Goal: Check status: Check status

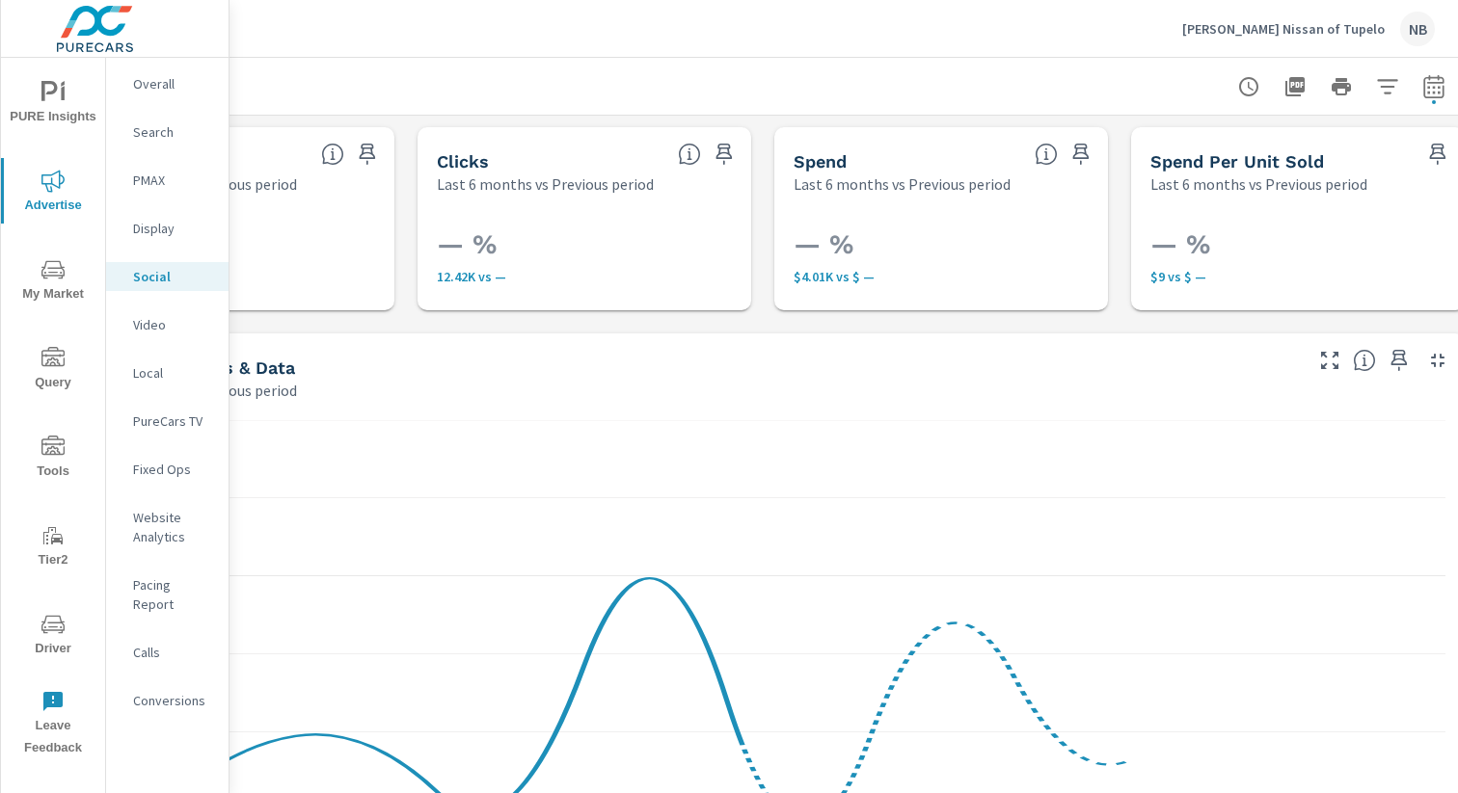
scroll to position [0, 199]
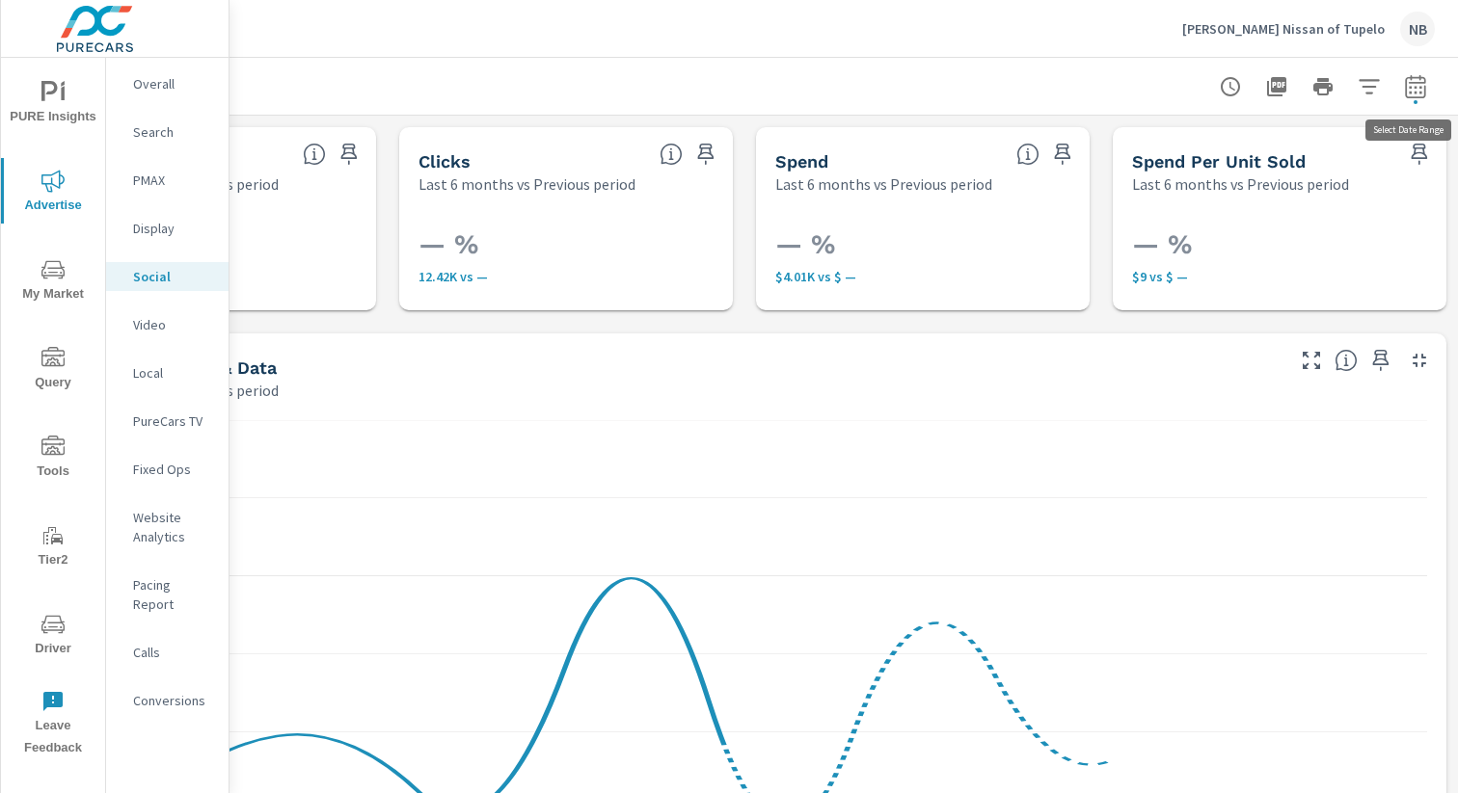
click at [1416, 90] on icon "button" at bounding box center [1415, 86] width 23 height 23
select select "Last 6 months"
select select "Previous period"
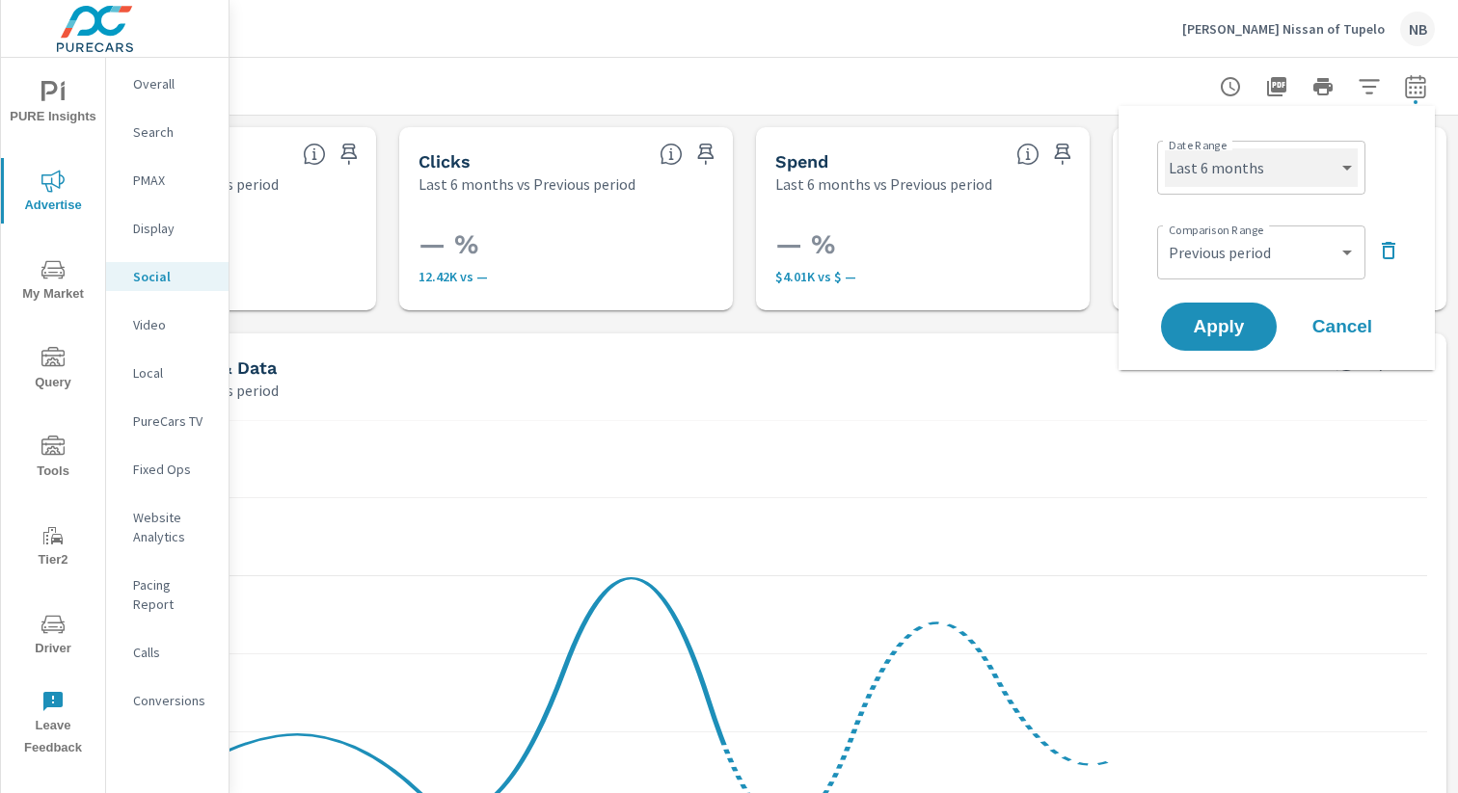
click at [1282, 173] on select "Custom Yesterday Last week Last 7 days Last 14 days Last 30 days Last 45 days L…" at bounding box center [1261, 167] width 193 height 39
select select "Month to date"
drag, startPoint x: 1388, startPoint y: 249, endPoint x: 1330, endPoint y: 293, distance: 73.7
click at [1389, 251] on icon "button" at bounding box center [1388, 250] width 23 height 23
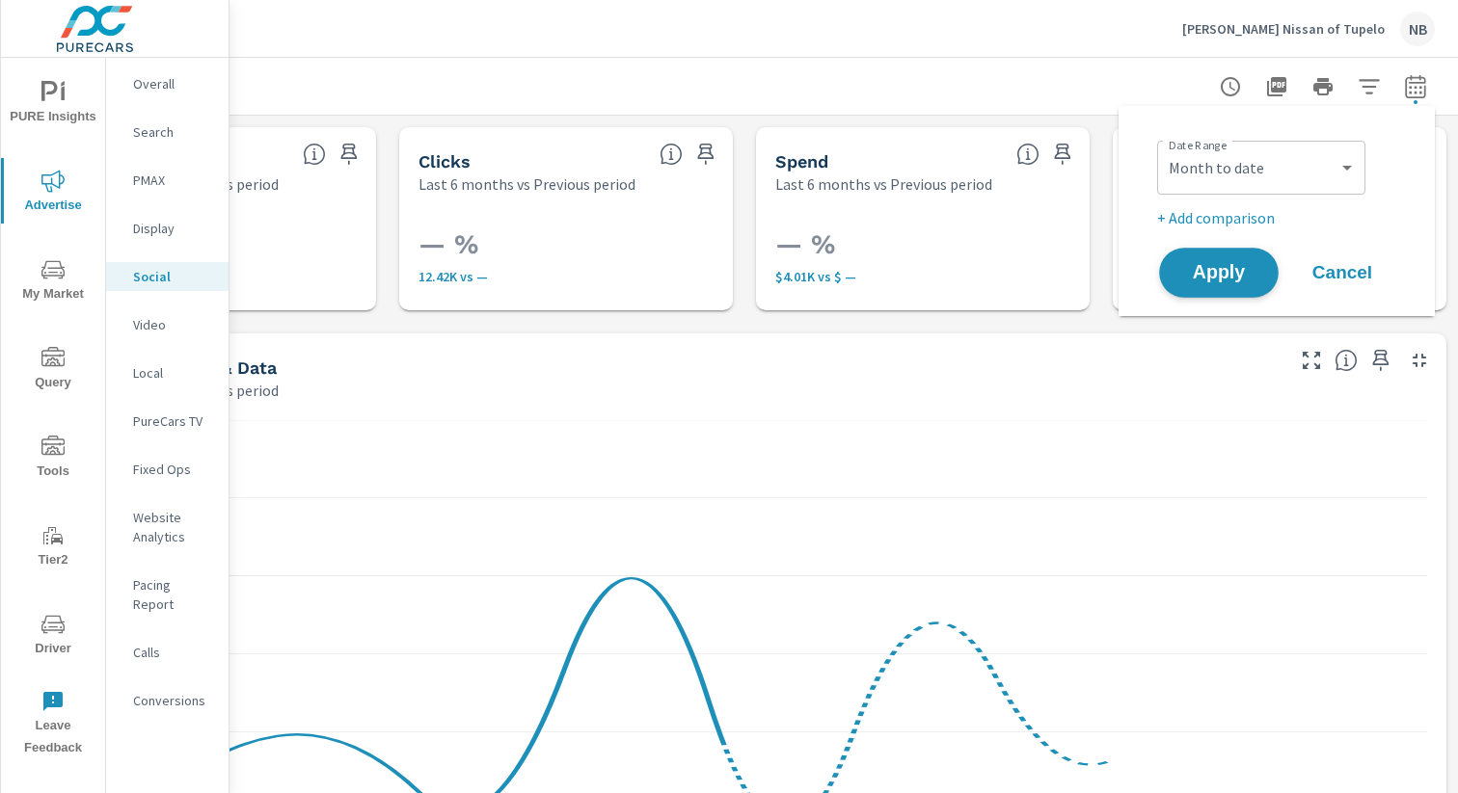
click at [1253, 286] on button "Apply" at bounding box center [1219, 273] width 120 height 50
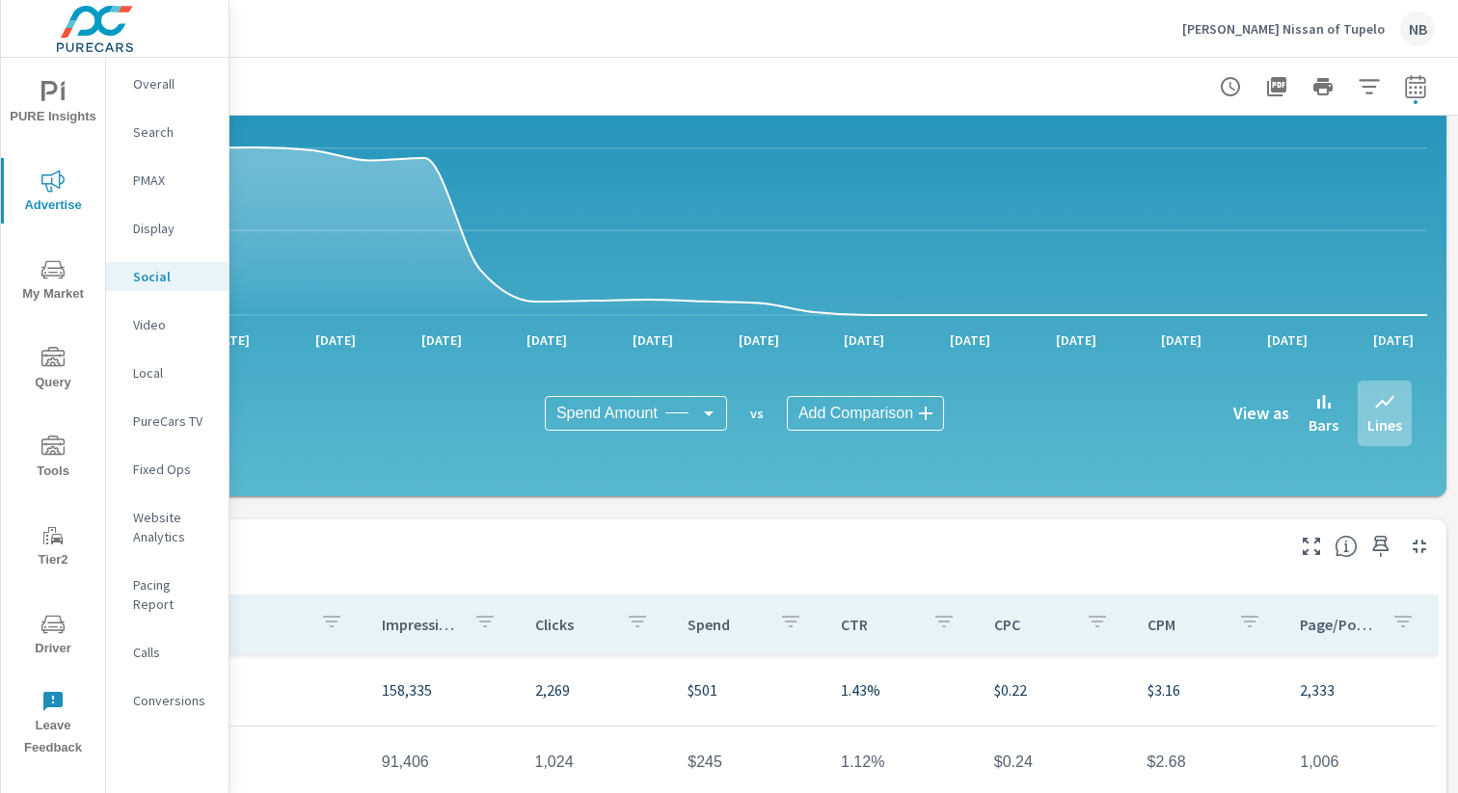
scroll to position [0, 199]
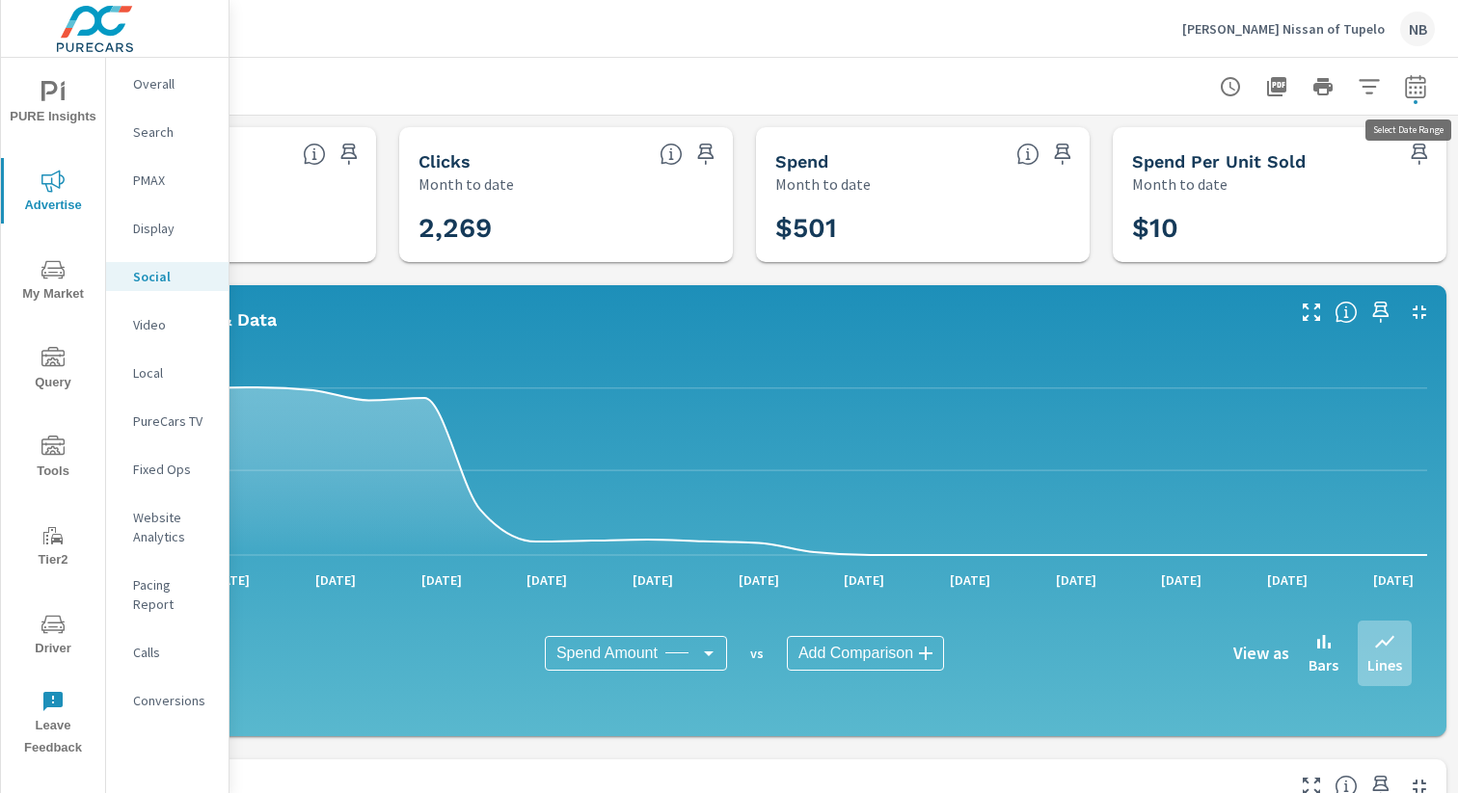
click at [1426, 91] on icon "button" at bounding box center [1415, 86] width 23 height 23
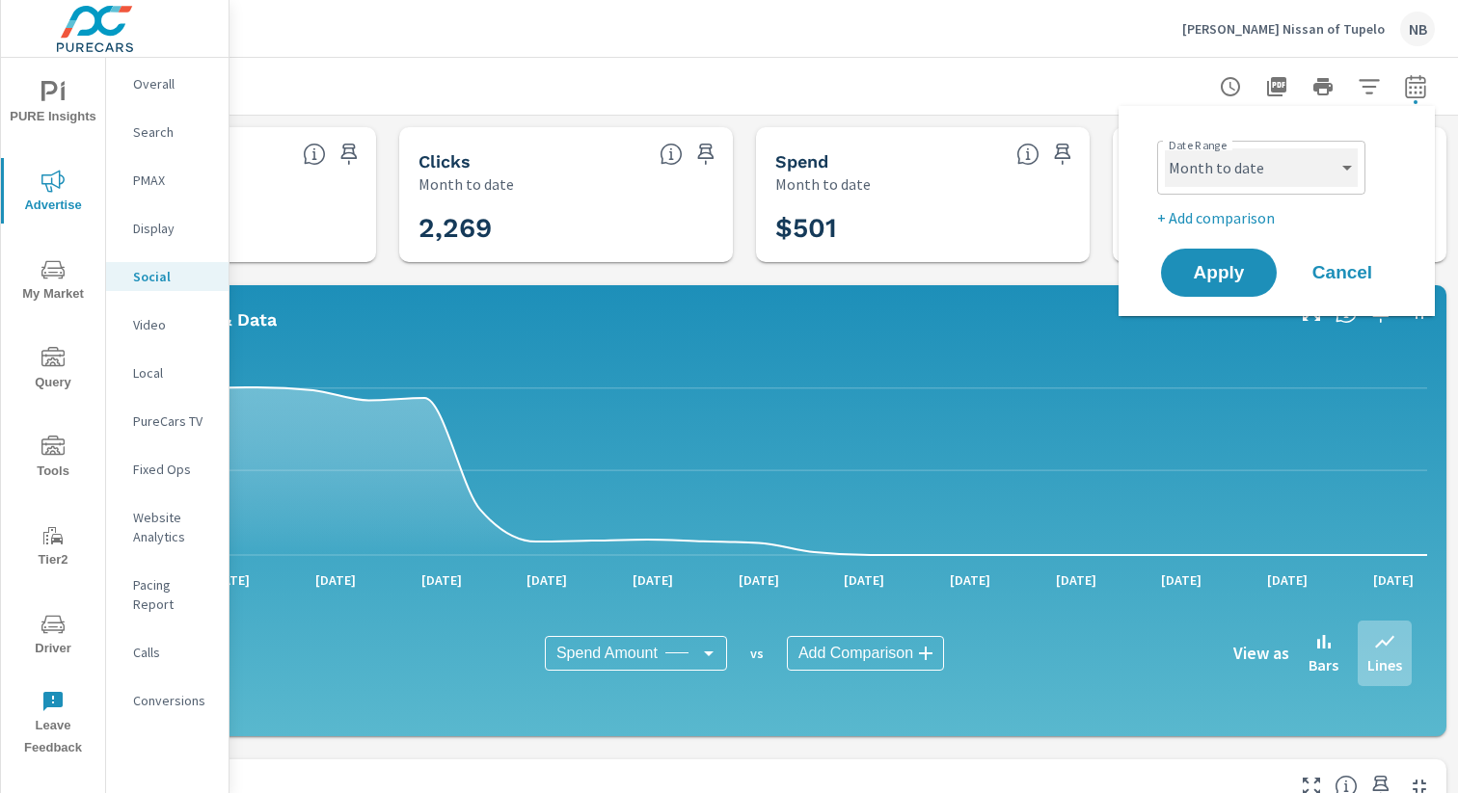
click at [1306, 166] on select "Custom [DATE] Last week Last 7 days Last 14 days Last 30 days Last 45 days Last…" at bounding box center [1261, 167] width 193 height 39
click at [1270, 165] on select "Custom [DATE] Last week Last 7 days Last 14 days Last 30 days Last 45 days Last…" at bounding box center [1261, 167] width 193 height 39
select select "[DATE]"
click at [1188, 282] on button "Apply" at bounding box center [1219, 273] width 120 height 50
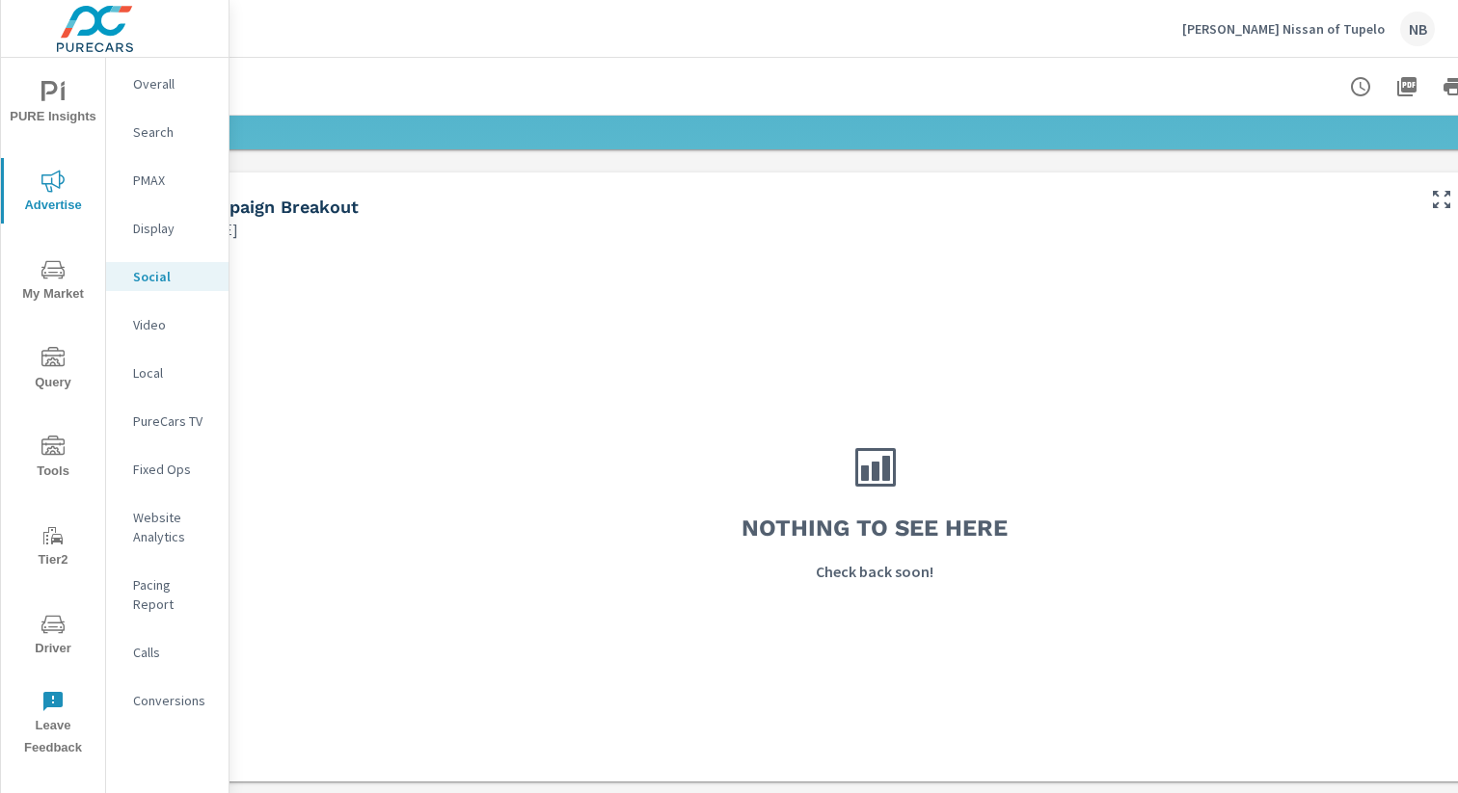
scroll to position [587, 199]
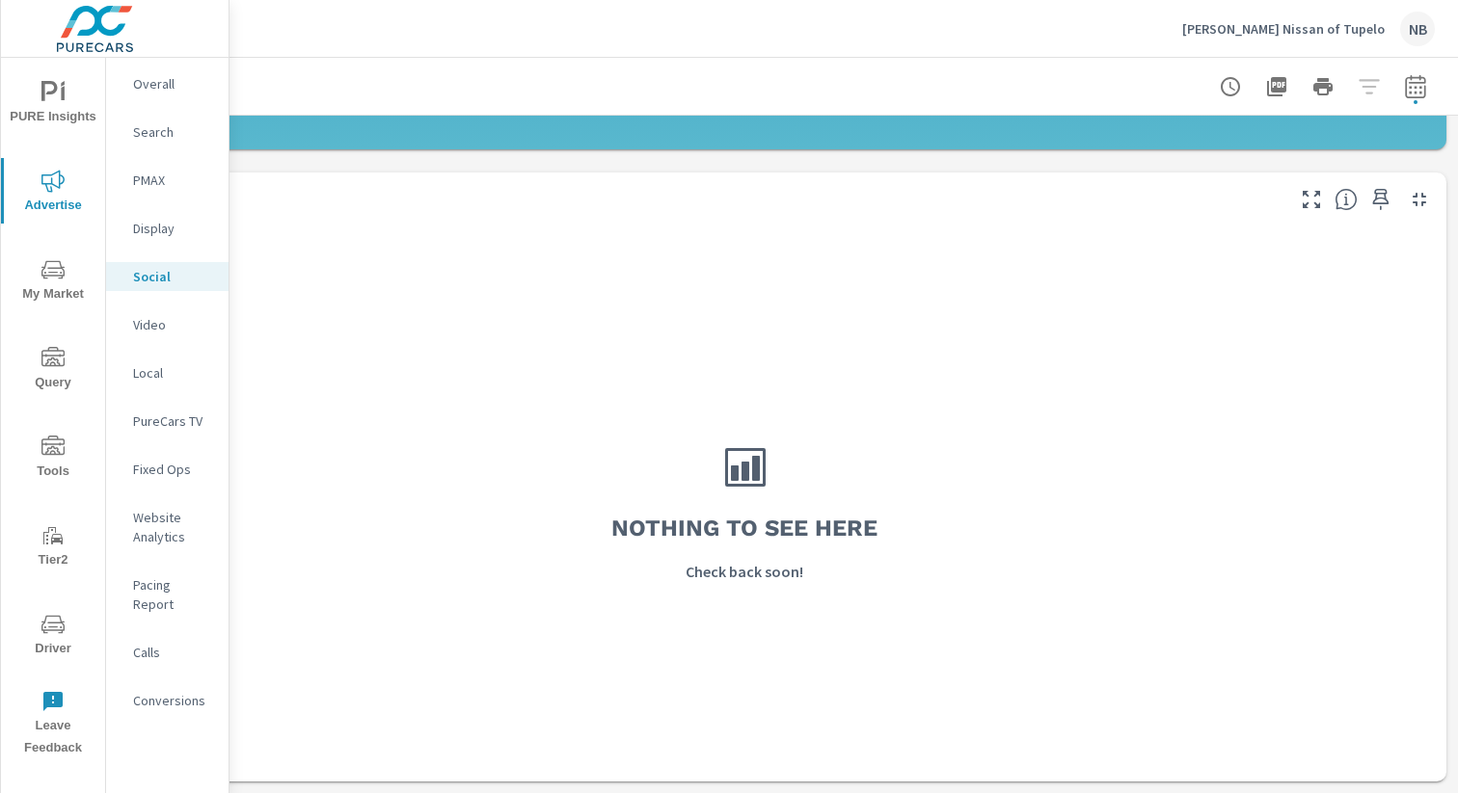
click at [1421, 85] on icon "button" at bounding box center [1415, 86] width 23 height 23
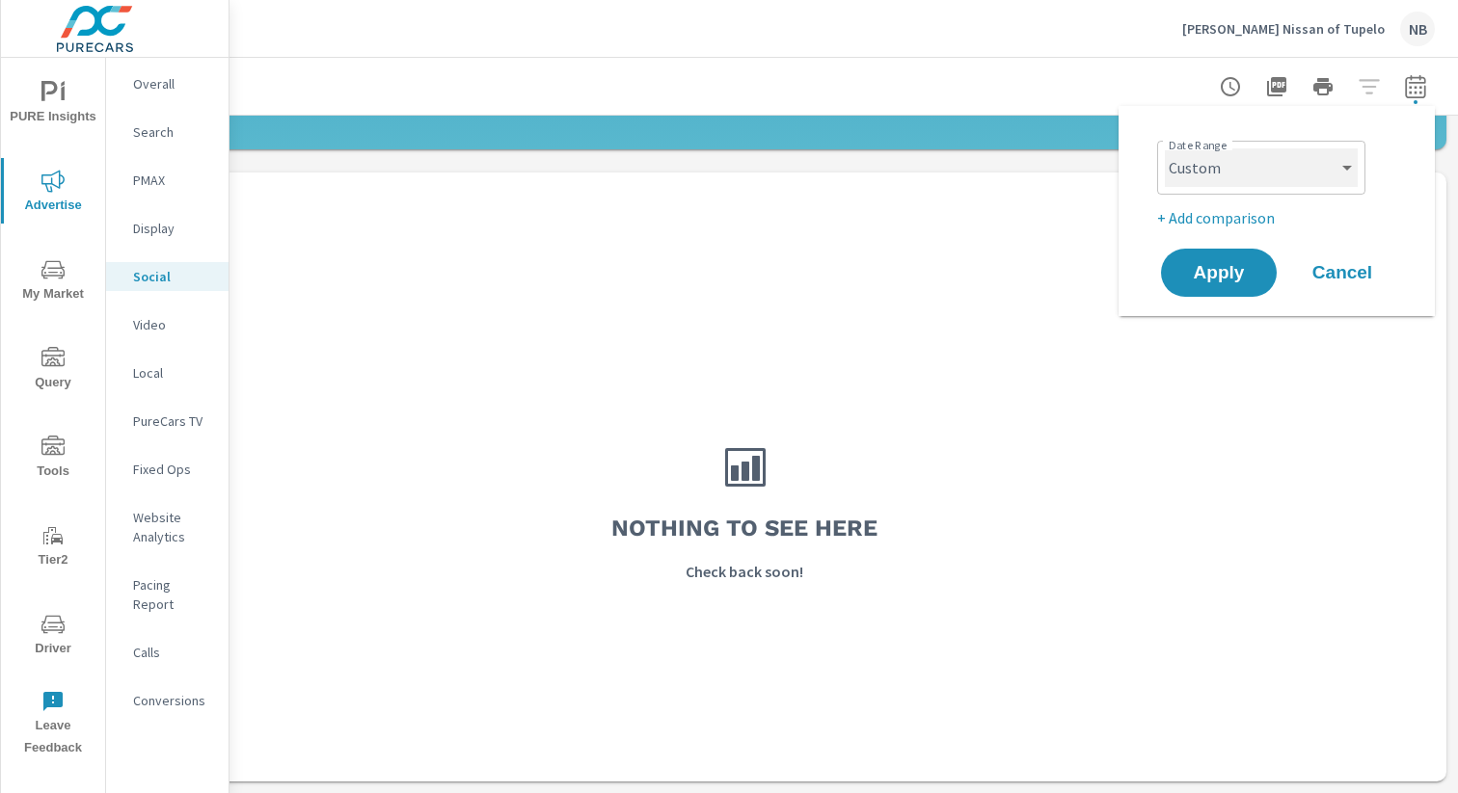
click at [1295, 154] on select "Custom [DATE] Last week Last 7 days Last 14 days Last 30 days Last 45 days Last…" at bounding box center [1261, 167] width 193 height 39
select select "Month to date"
click at [1265, 271] on button "Apply" at bounding box center [1219, 273] width 120 height 50
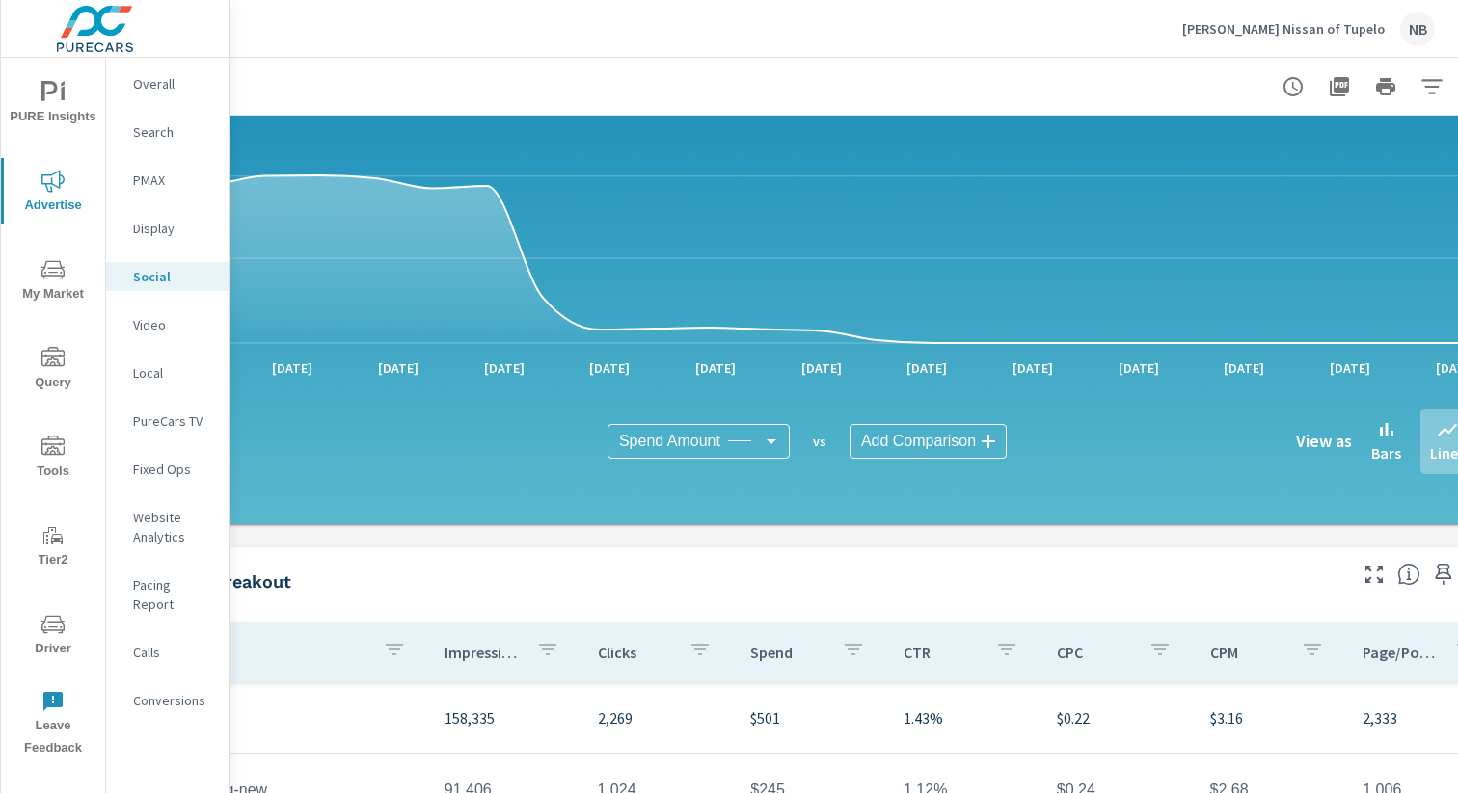
scroll to position [212, 199]
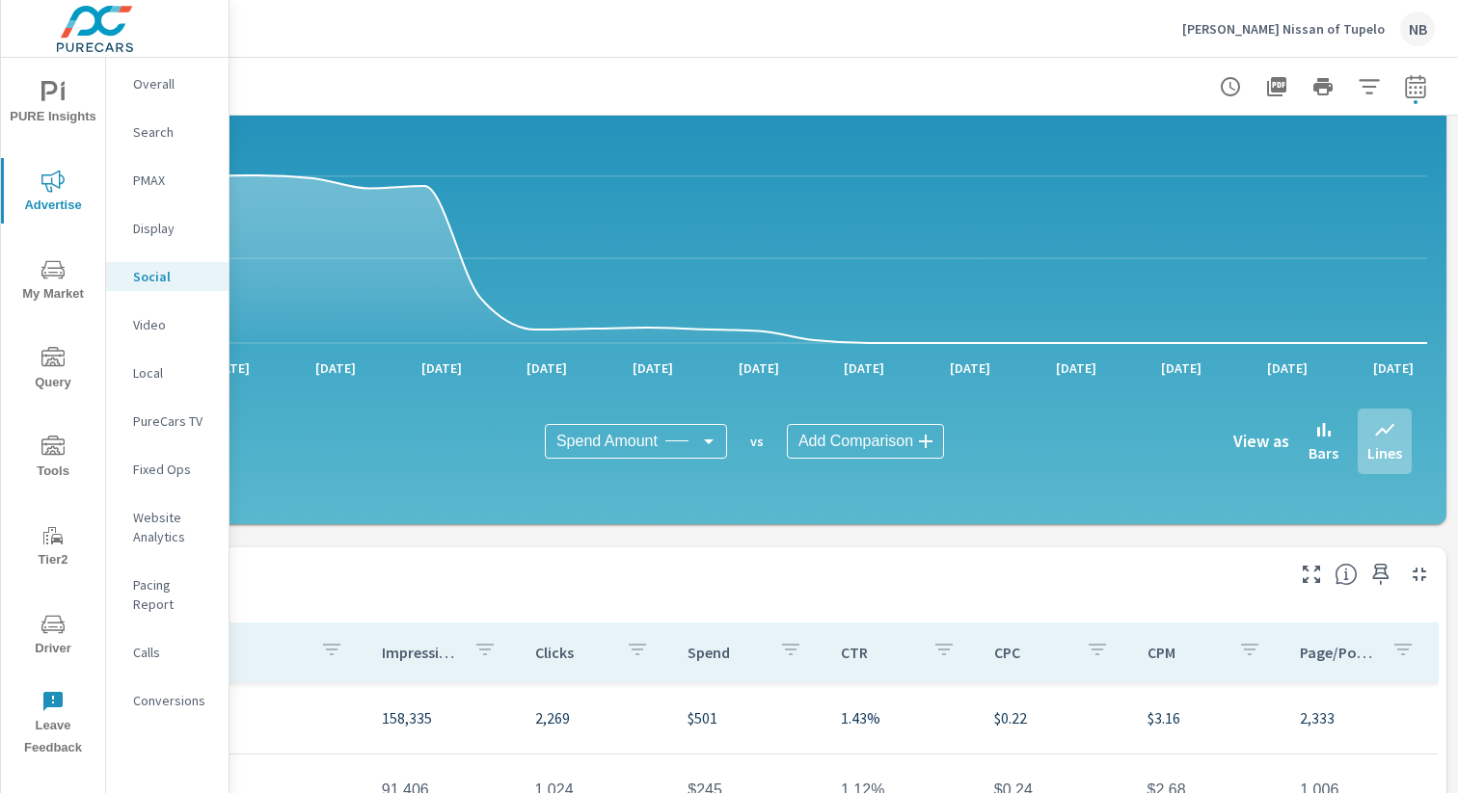
click at [1396, 363] on p "[DATE]" at bounding box center [1392, 368] width 67 height 19
click at [1333, 432] on icon at bounding box center [1323, 429] width 23 height 23
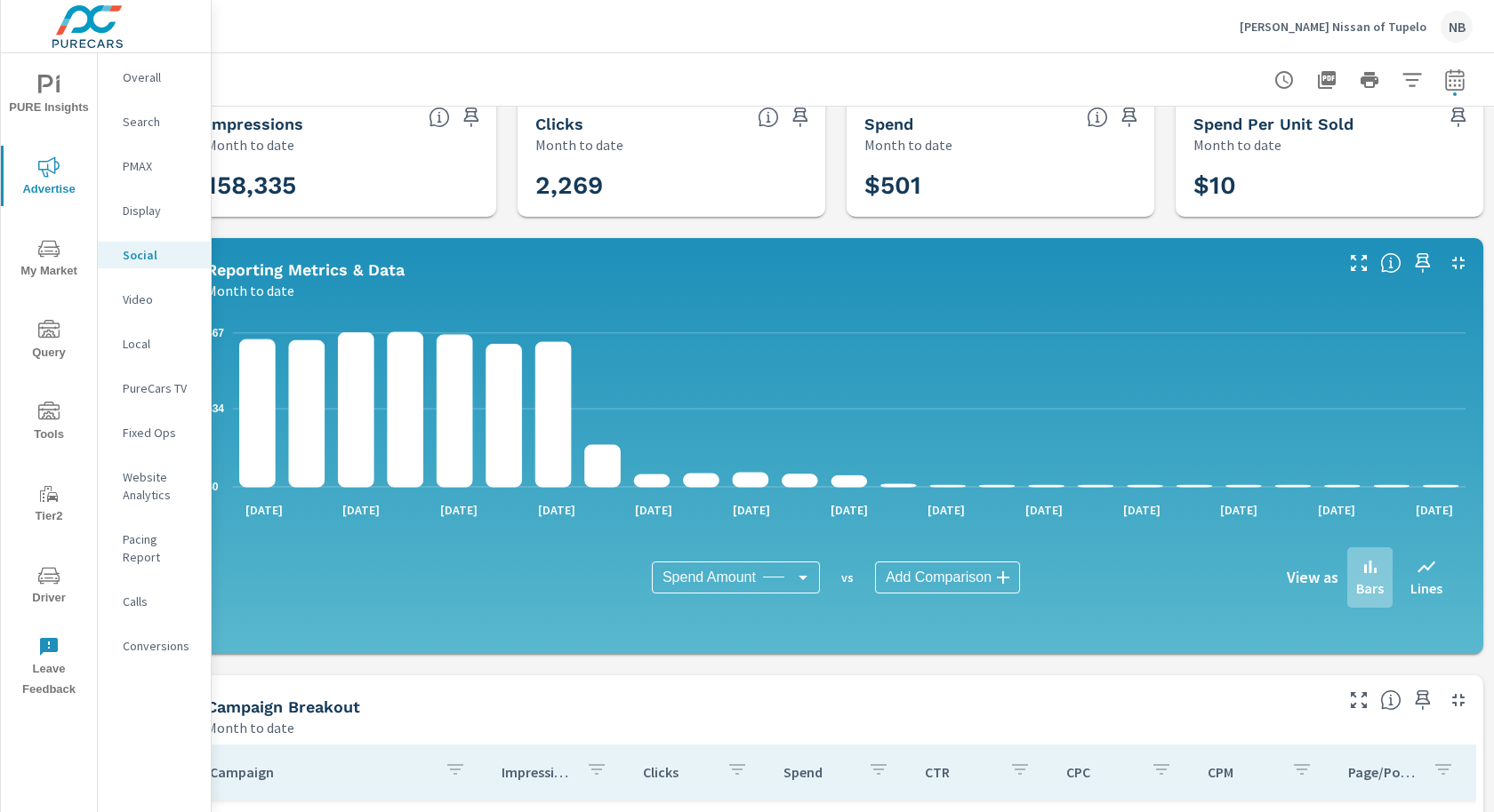
scroll to position [24, 33]
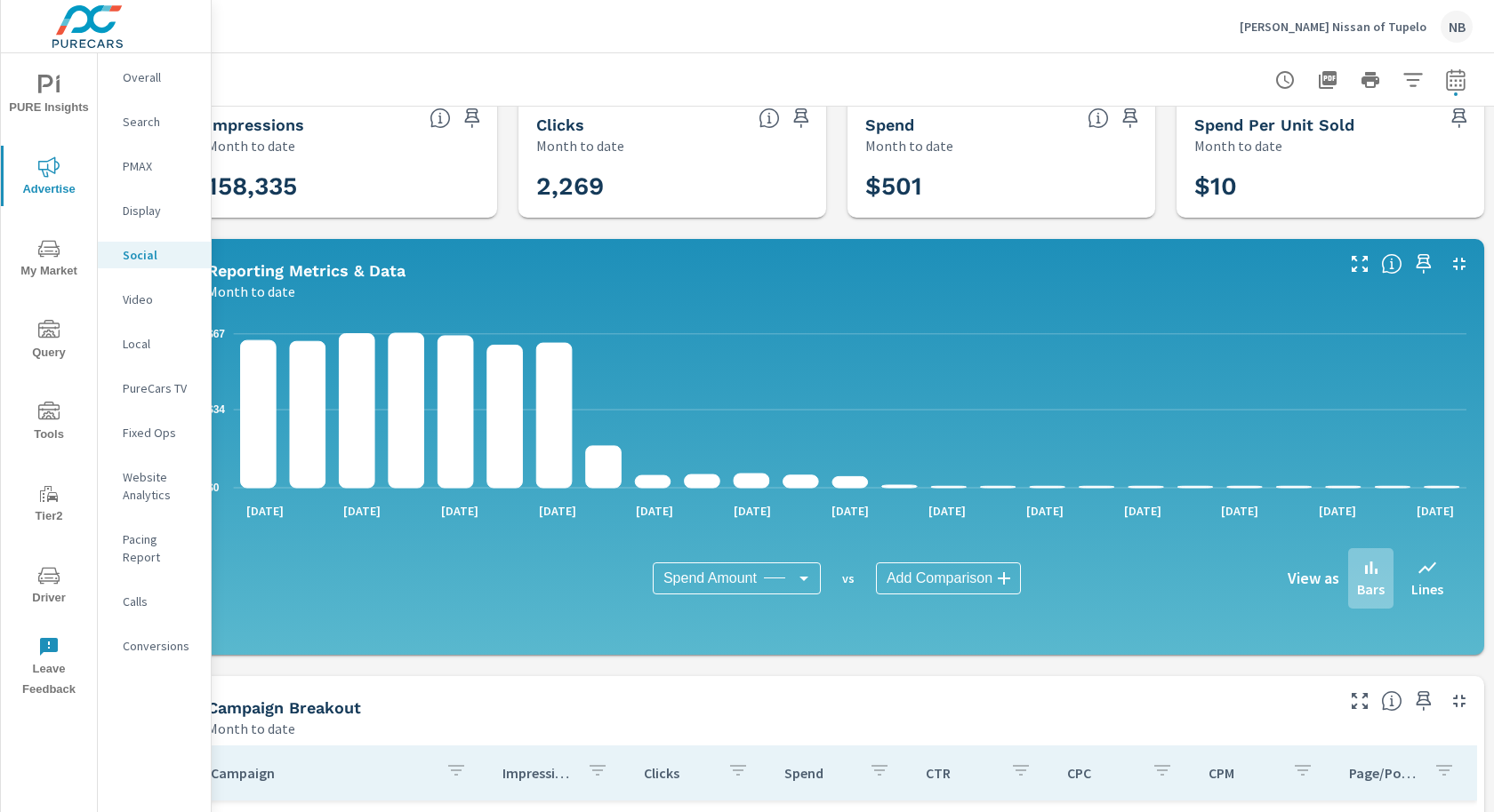
click at [1337, 24] on p "Carlock Nissan of Tupelo" at bounding box center [1333, 26] width 186 height 16
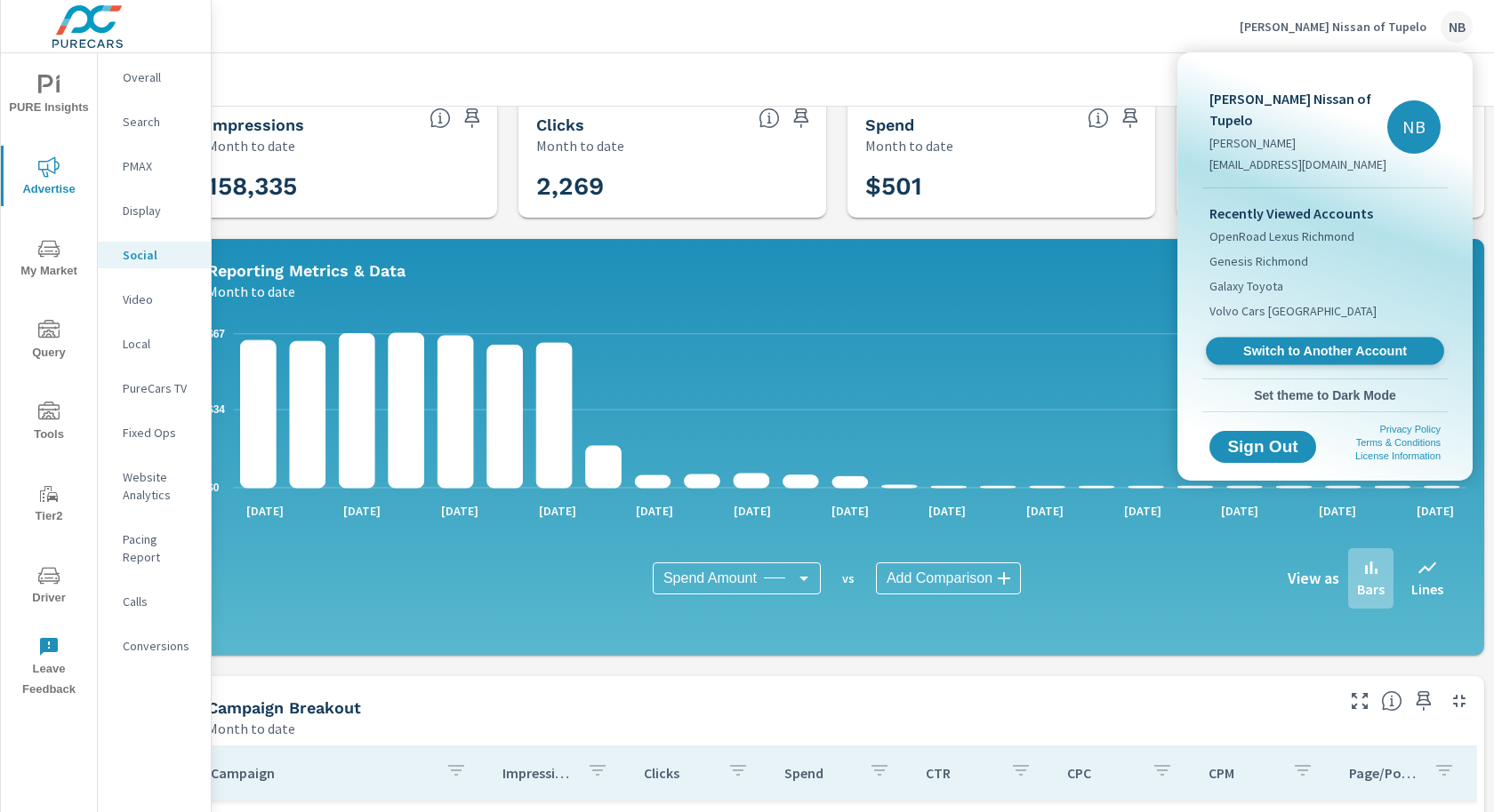
click at [1306, 343] on span "Switch to Another Account" at bounding box center [1324, 351] width 218 height 17
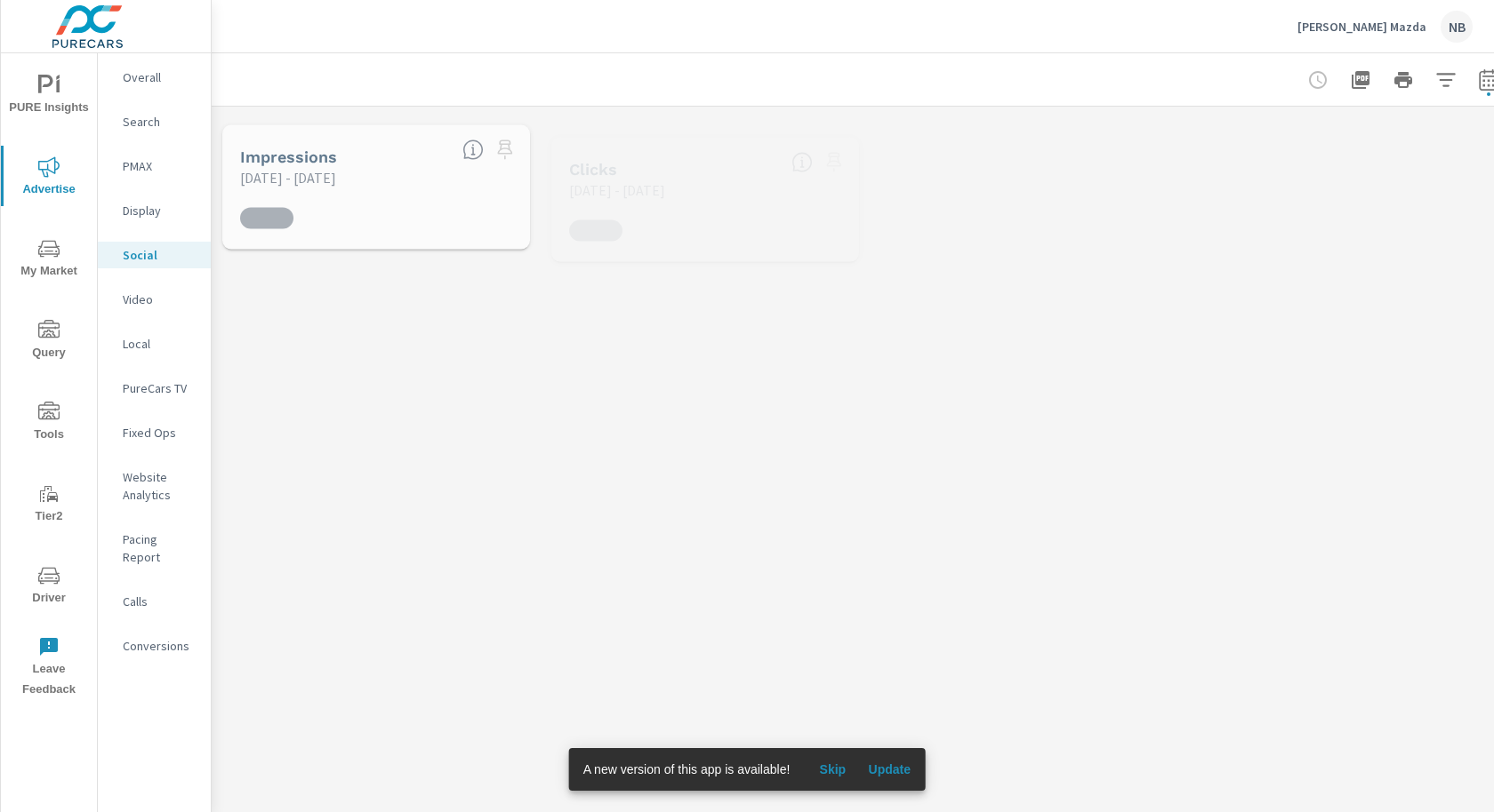
click at [889, 772] on span "Update" at bounding box center [889, 769] width 42 height 16
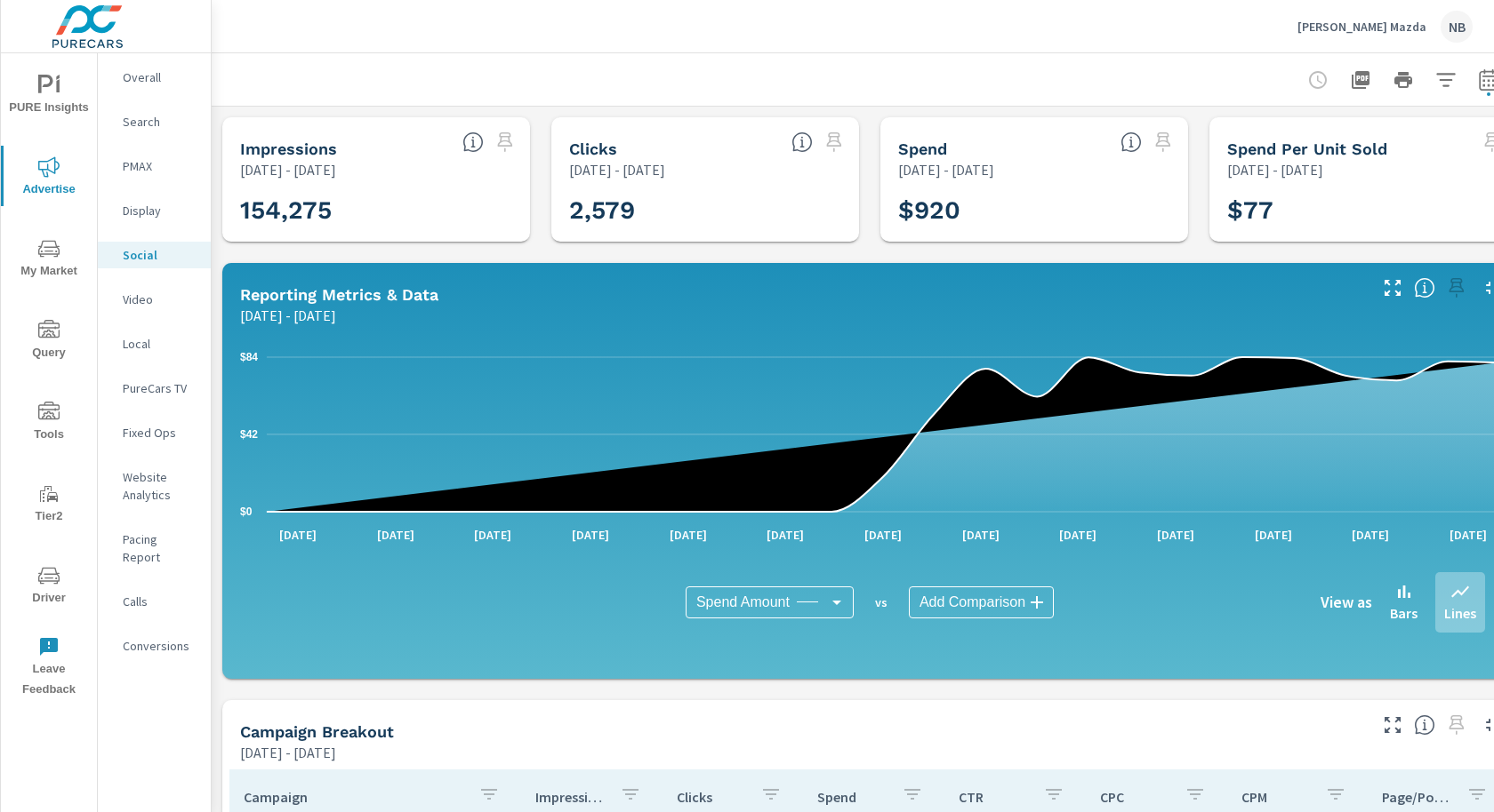
click at [59, 571] on icon "nav menu" at bounding box center [48, 575] width 21 height 21
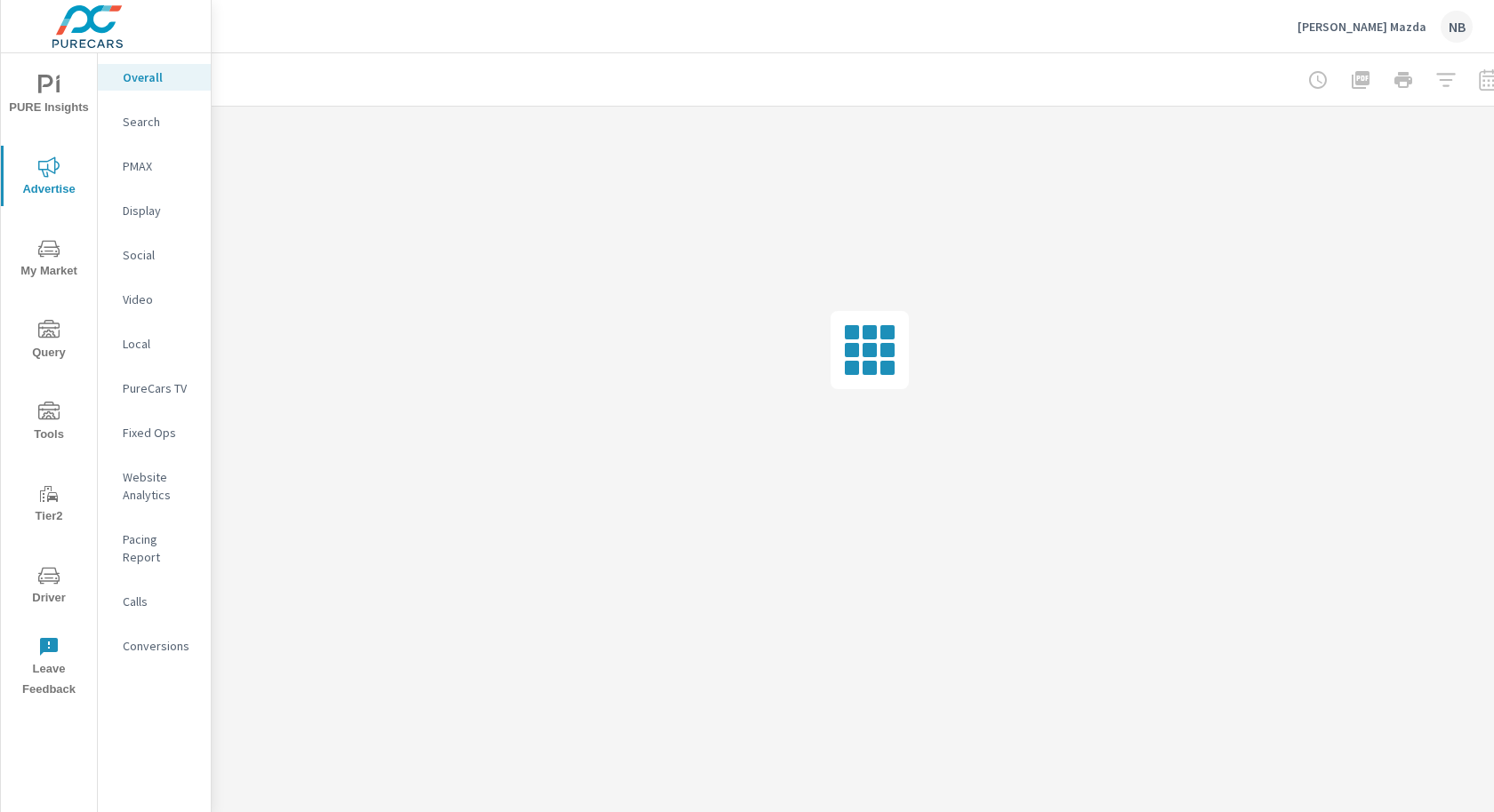
click at [146, 215] on p "Display" at bounding box center [160, 210] width 74 height 18
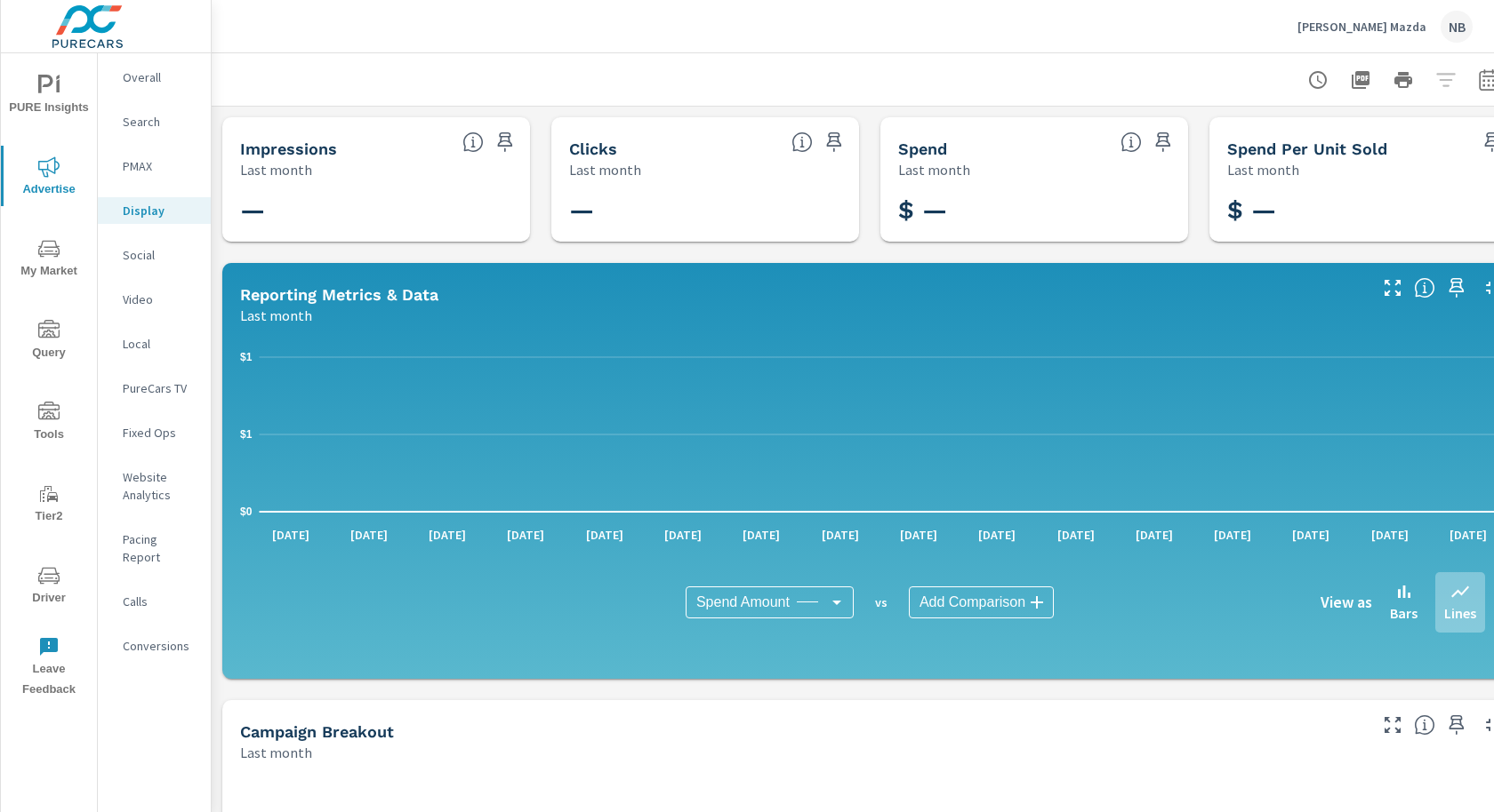
scroll to position [0, 33]
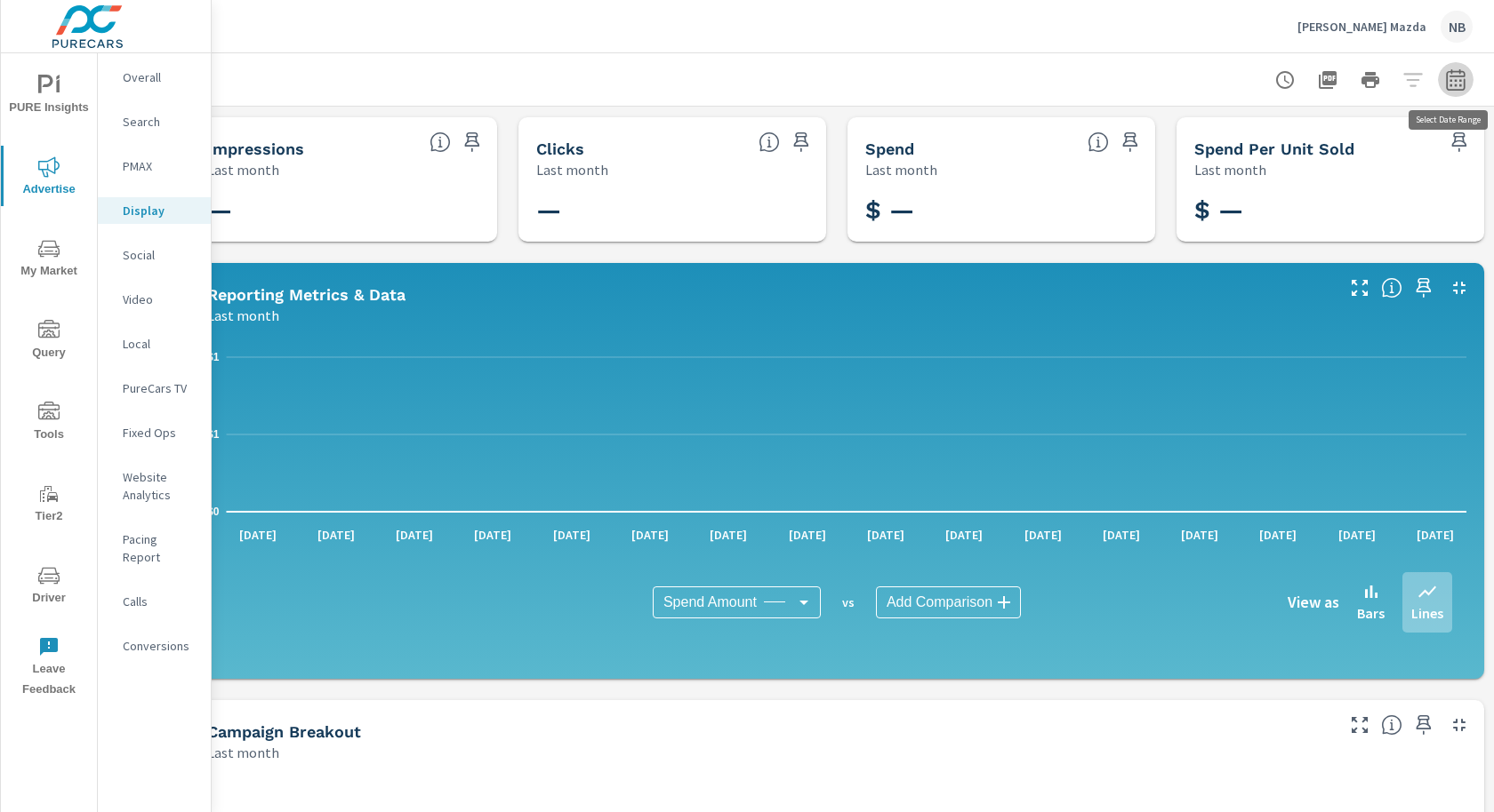
click at [1450, 90] on button "button" at bounding box center [1455, 79] width 36 height 36
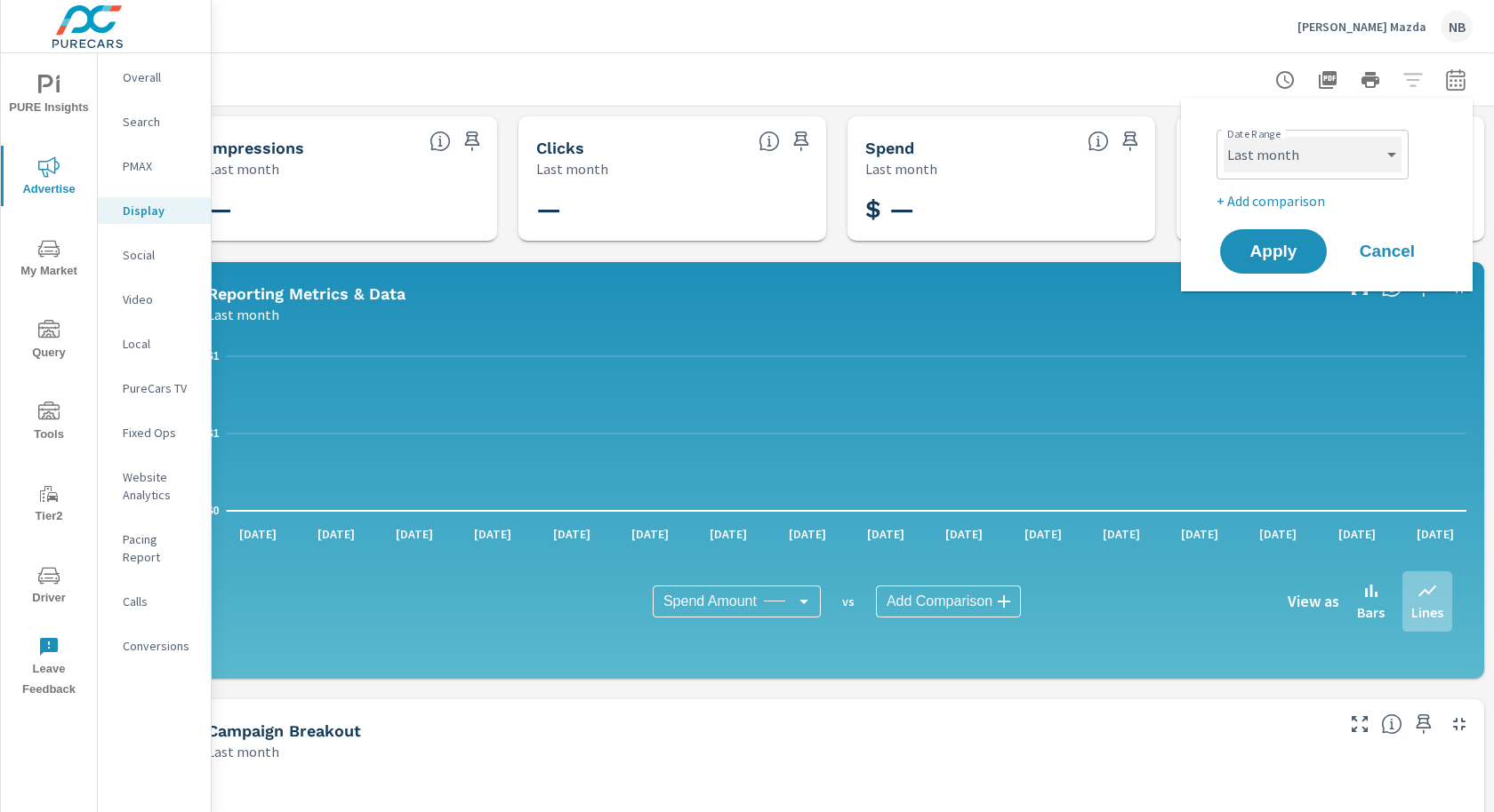
click at [1322, 162] on select "Custom [DATE] Last week Last 7 days Last 14 days Last 30 days Last 45 days Last…" at bounding box center [1312, 154] width 178 height 36
select select "Month to date"
click at [1280, 235] on button "Apply" at bounding box center [1274, 252] width 111 height 46
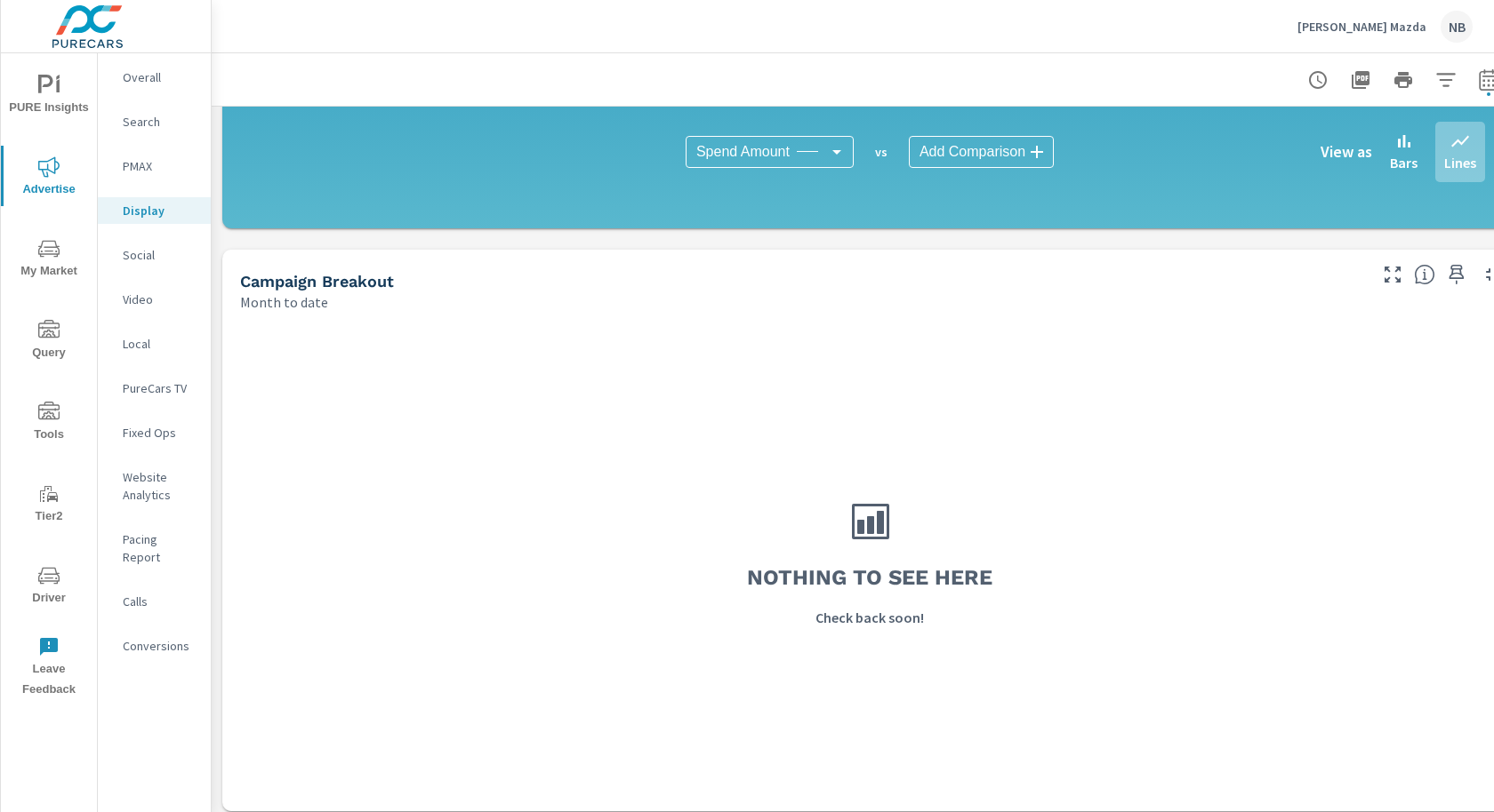
scroll to position [459, 0]
